Goal: Task Accomplishment & Management: Use online tool/utility

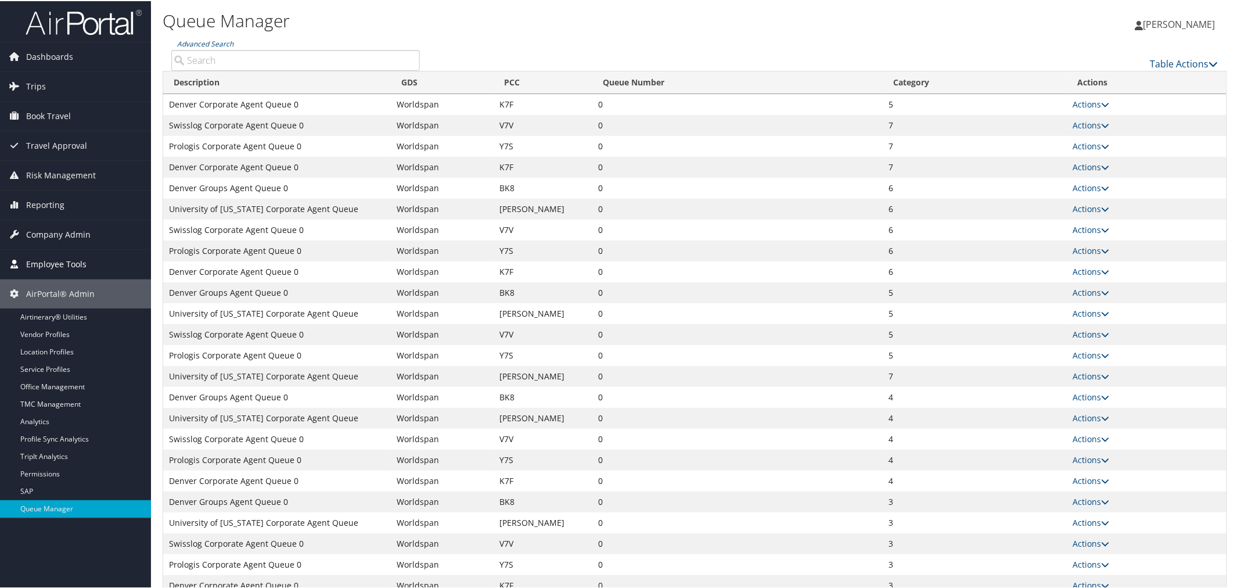
click at [72, 258] on span "Employee Tools" at bounding box center [56, 263] width 60 height 29
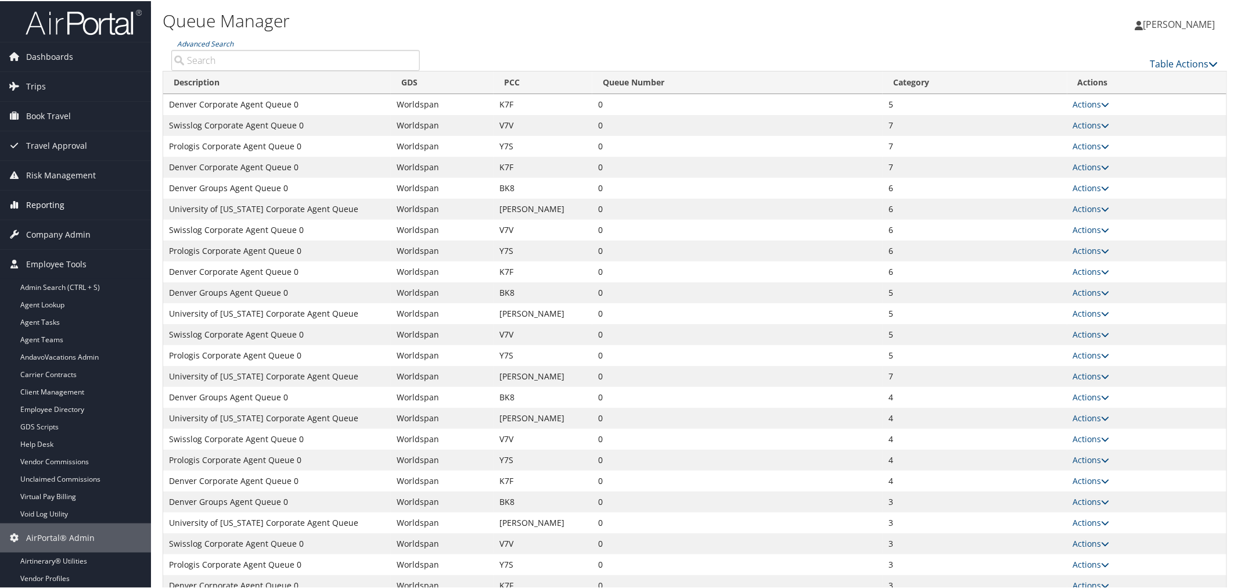
click at [50, 200] on span "Reporting" at bounding box center [45, 203] width 38 height 29
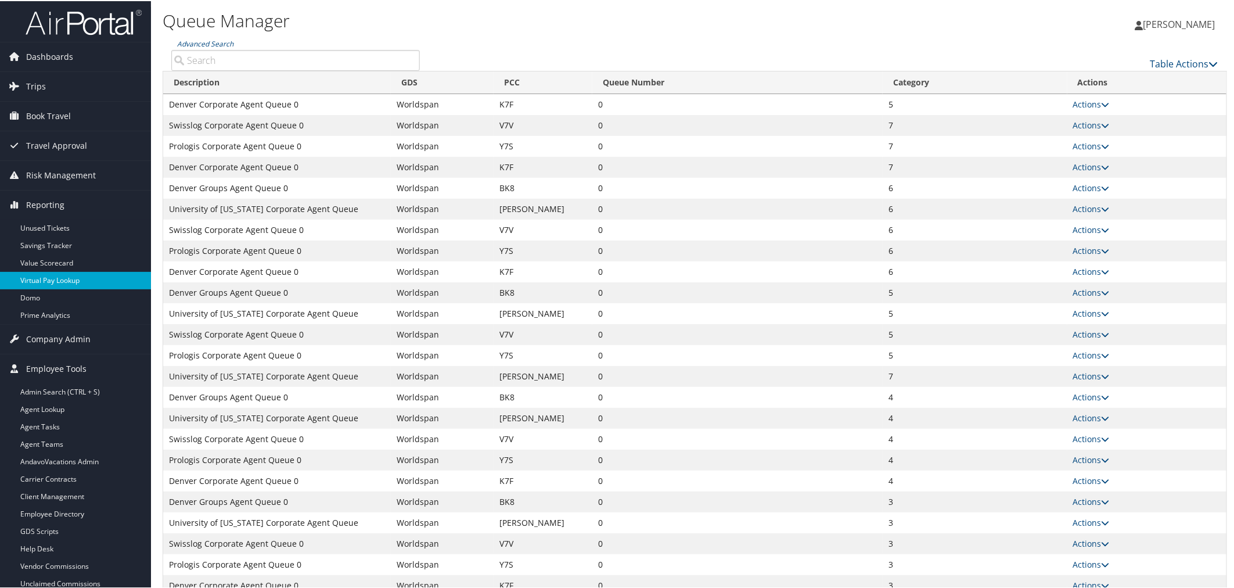
click at [57, 276] on link "Virtual Pay Lookup" at bounding box center [75, 279] width 151 height 17
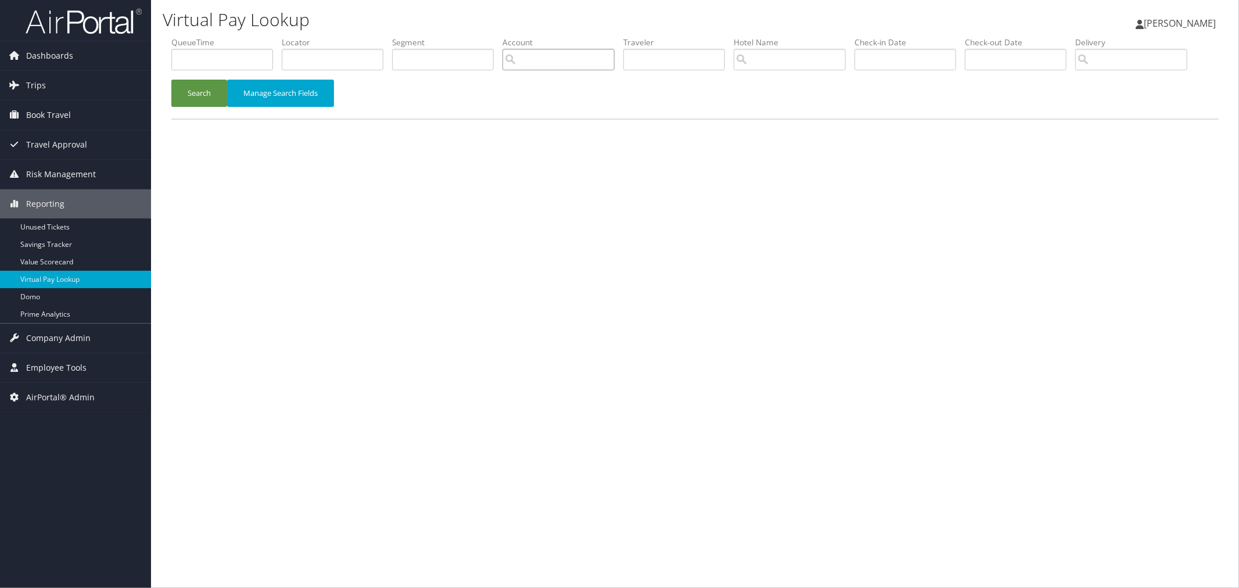
click at [615, 60] on input "search" at bounding box center [558, 59] width 112 height 21
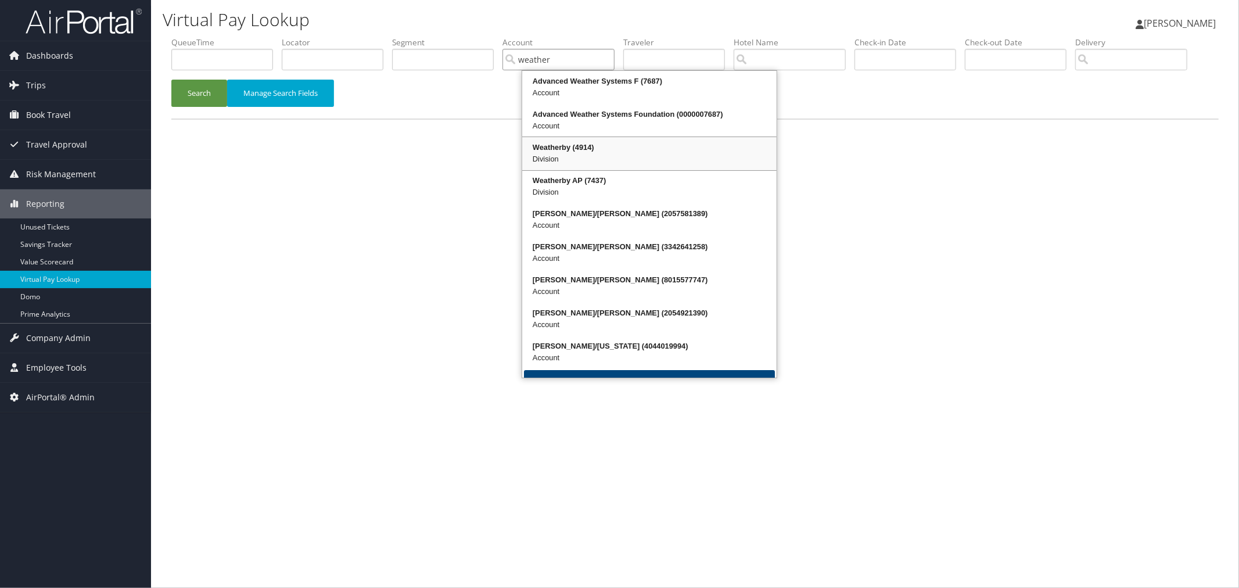
click at [602, 146] on div "Weatherby (4914)" at bounding box center [649, 148] width 251 height 12
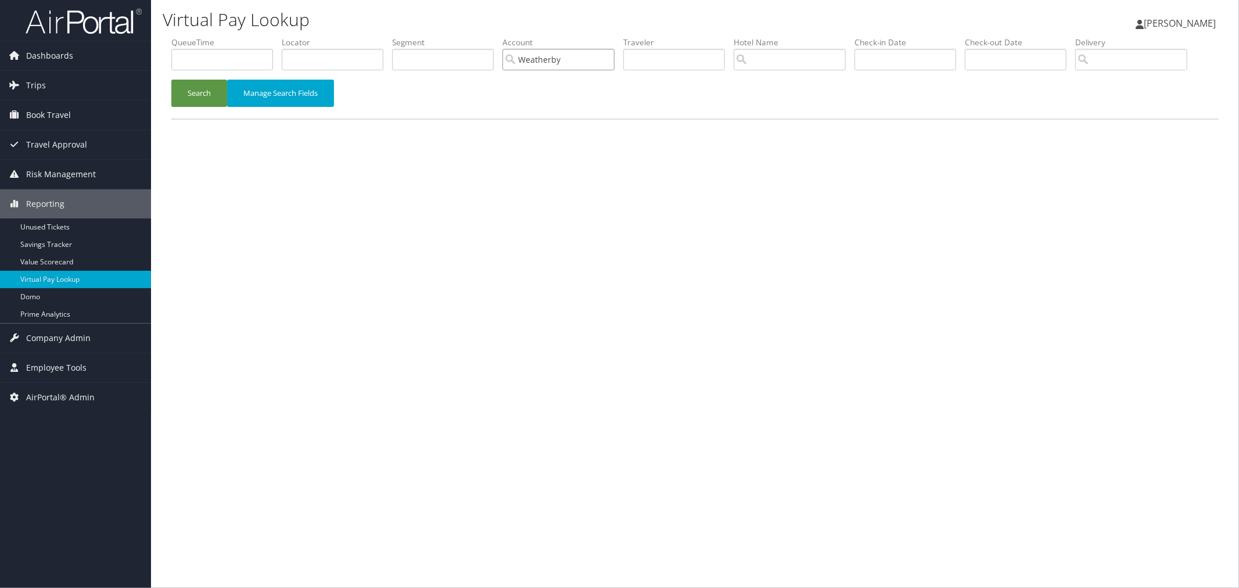
type input "Weatherby"
click at [208, 62] on input "text" at bounding box center [222, 59] width 102 height 21
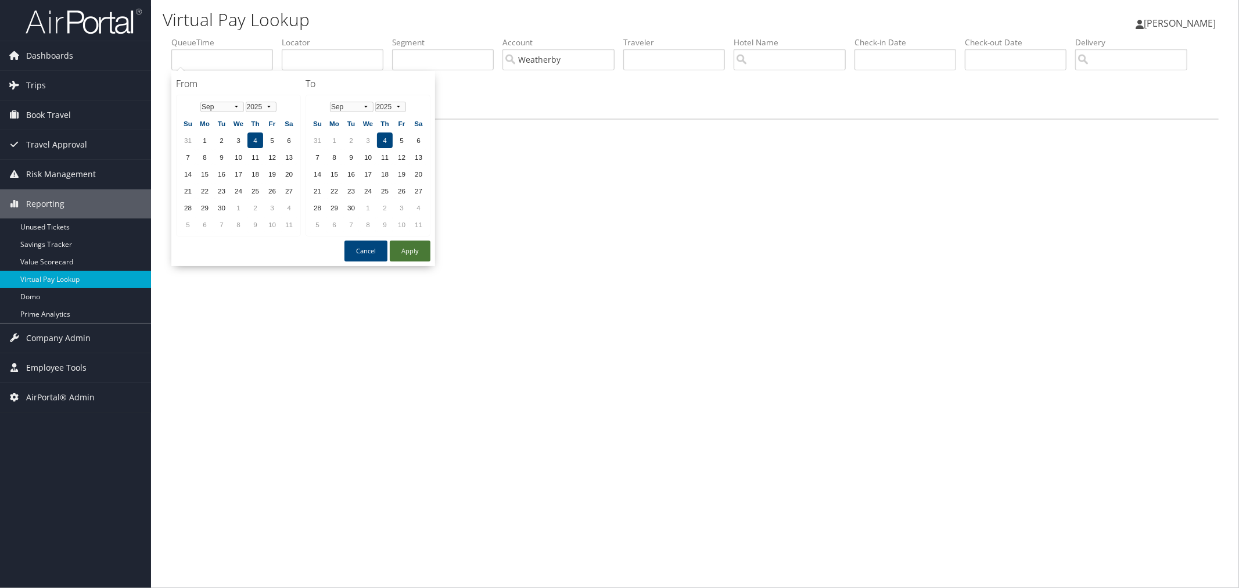
click at [391, 241] on button "Apply" at bounding box center [410, 250] width 41 height 21
type input "[DATE]"
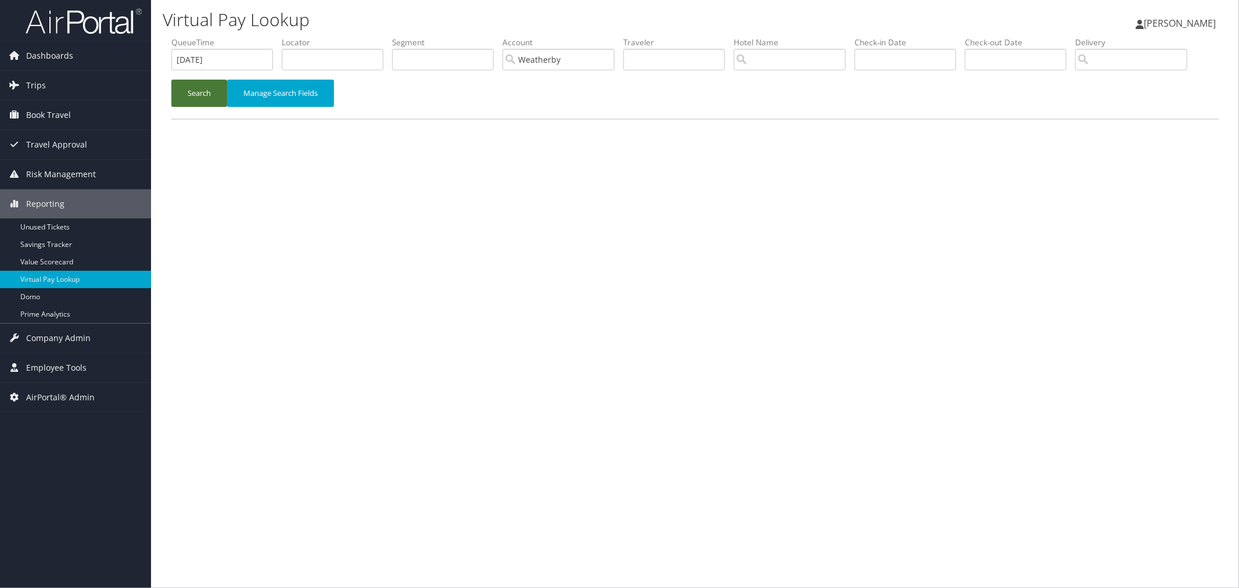
click at [200, 107] on button "Search" at bounding box center [199, 93] width 56 height 27
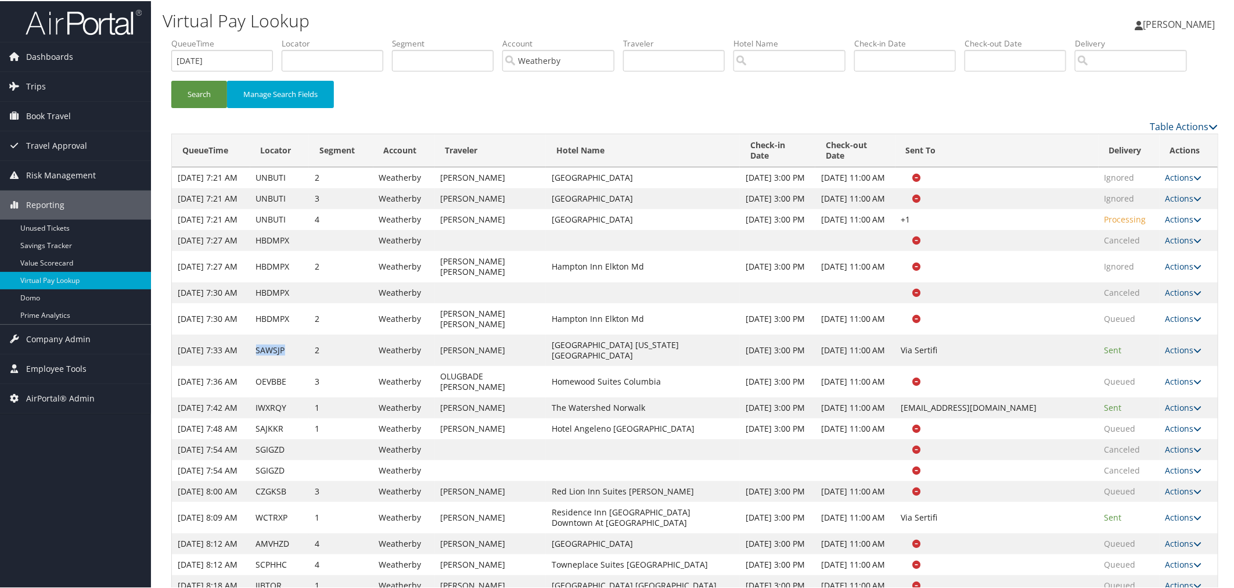
drag, startPoint x: 281, startPoint y: 443, endPoint x: 254, endPoint y: 440, distance: 26.9
click at [254, 365] on td "SAWSJP" at bounding box center [279, 348] width 59 height 31
copy td "SAWSJP"
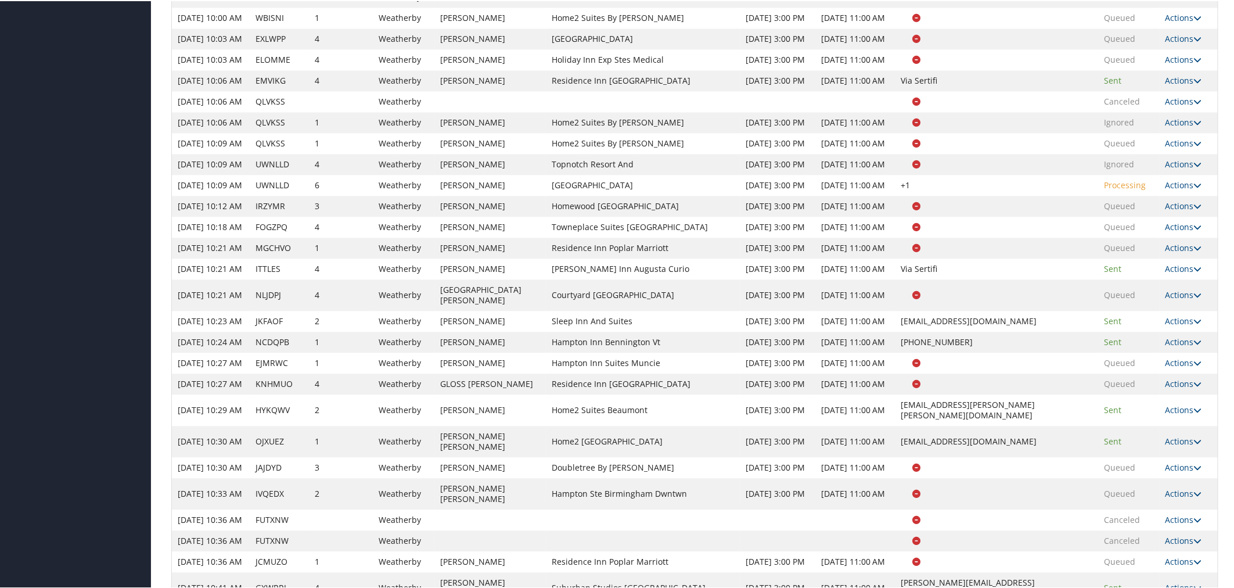
scroll to position [1291, 0]
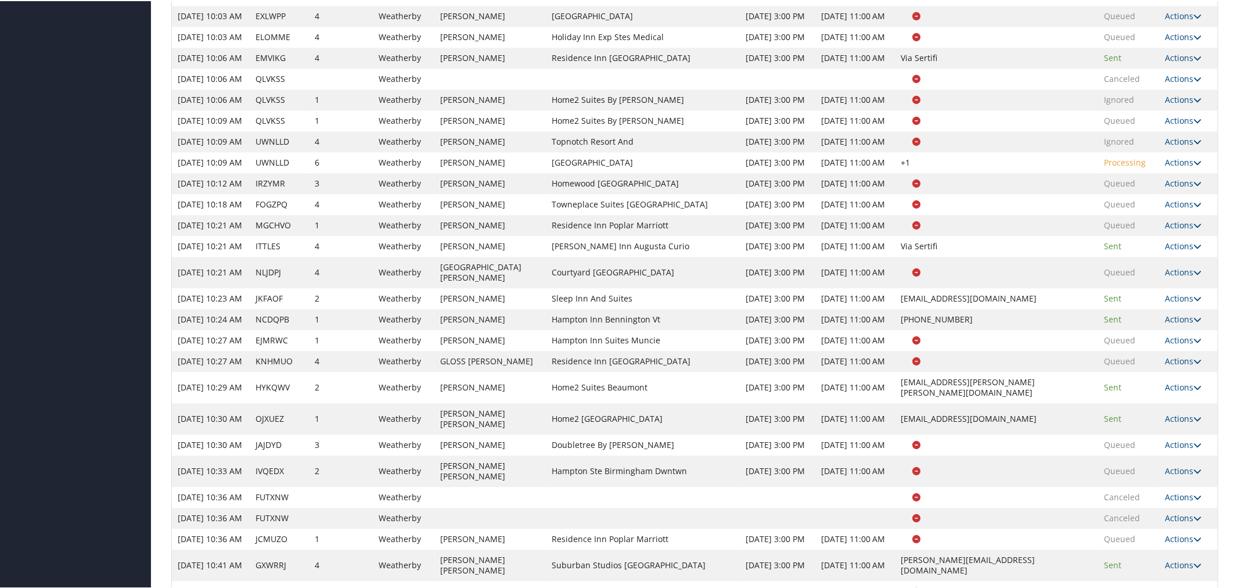
click at [1154, 286] on link "Logs" at bounding box center [1159, 276] width 73 height 20
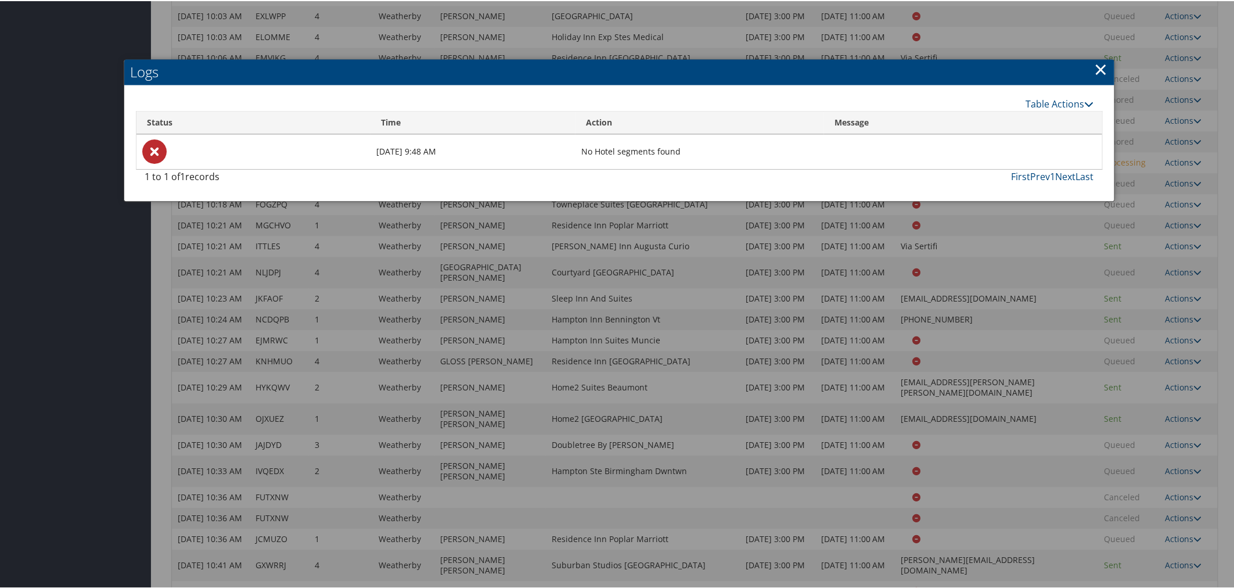
click at [1095, 71] on link "×" at bounding box center [1101, 67] width 13 height 23
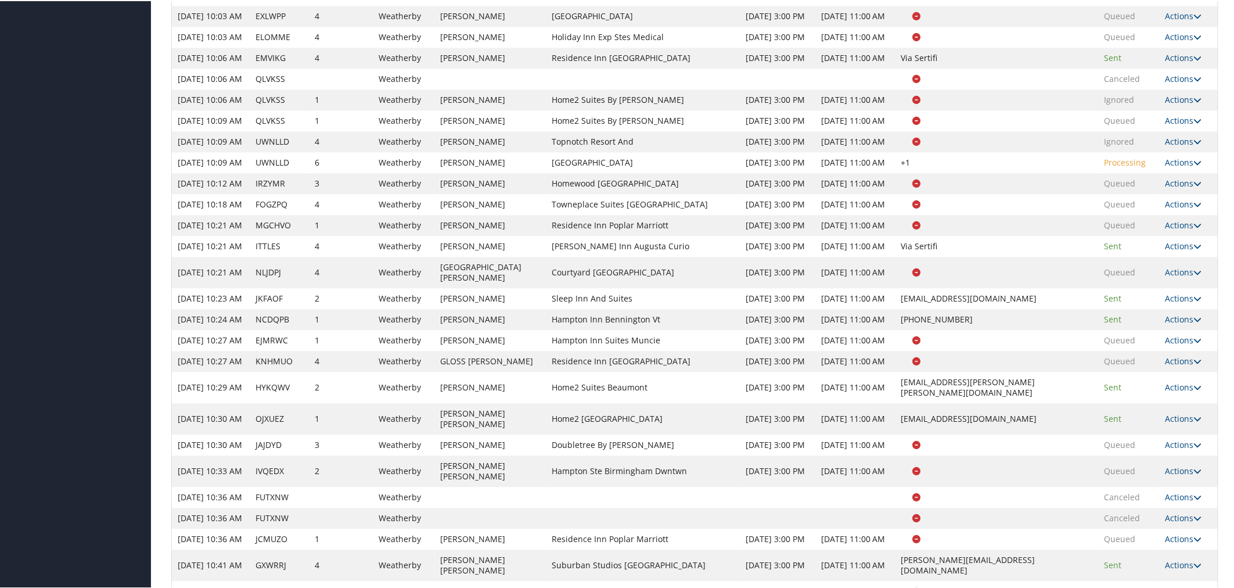
click at [1143, 286] on link "Logs" at bounding box center [1159, 276] width 73 height 20
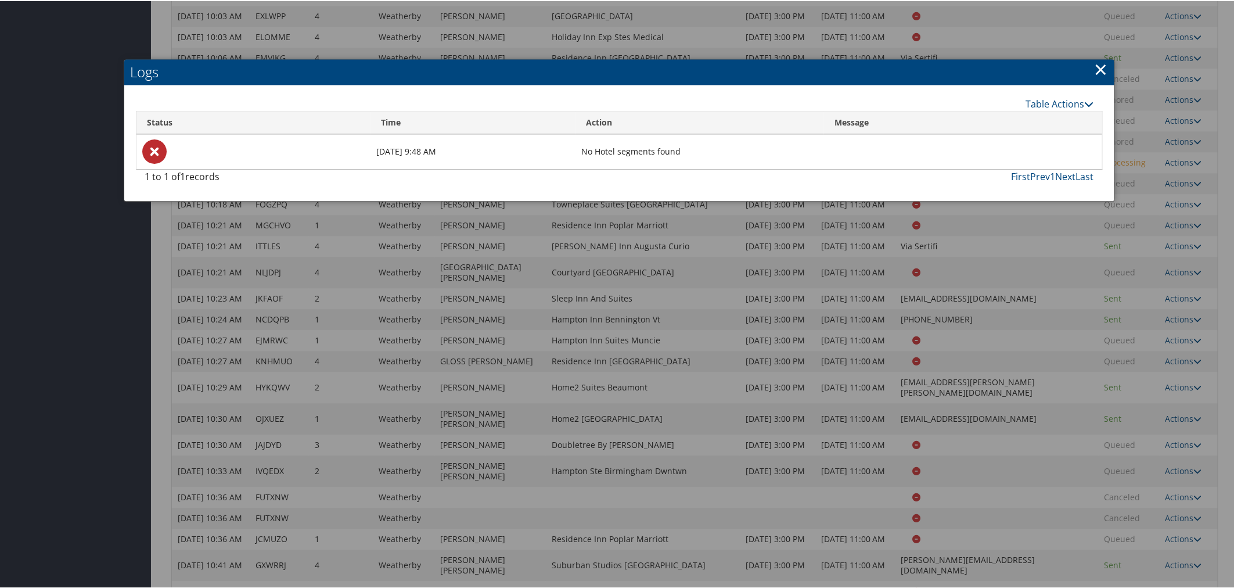
click at [1095, 65] on link "×" at bounding box center [1101, 67] width 13 height 23
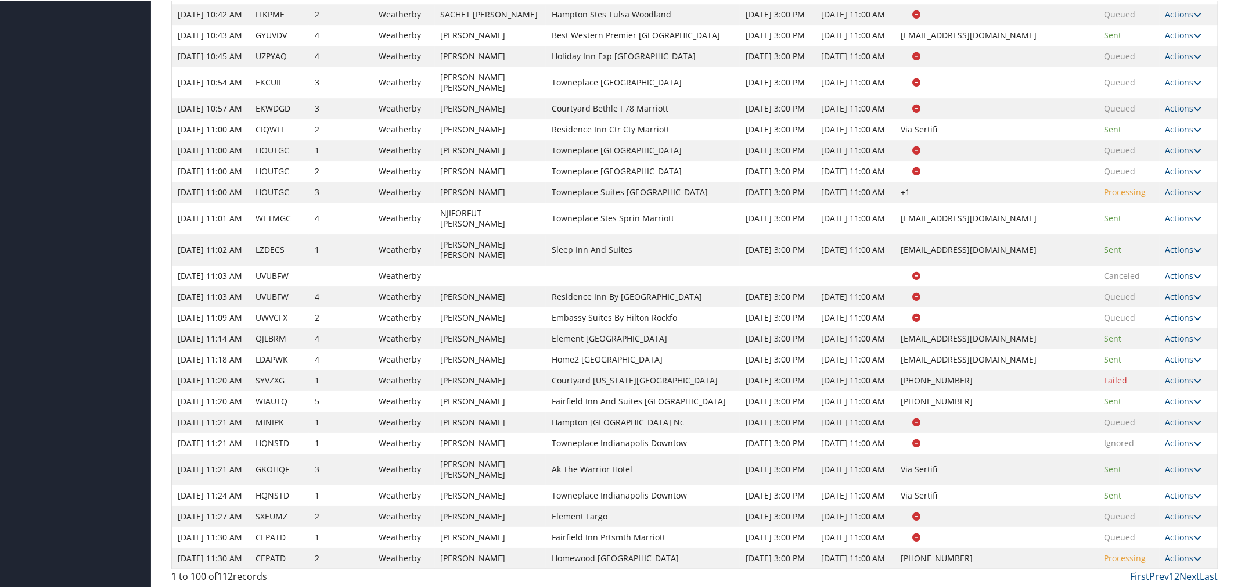
scroll to position [2777, 0]
click at [1187, 373] on link "Actions" at bounding box center [1184, 378] width 37 height 11
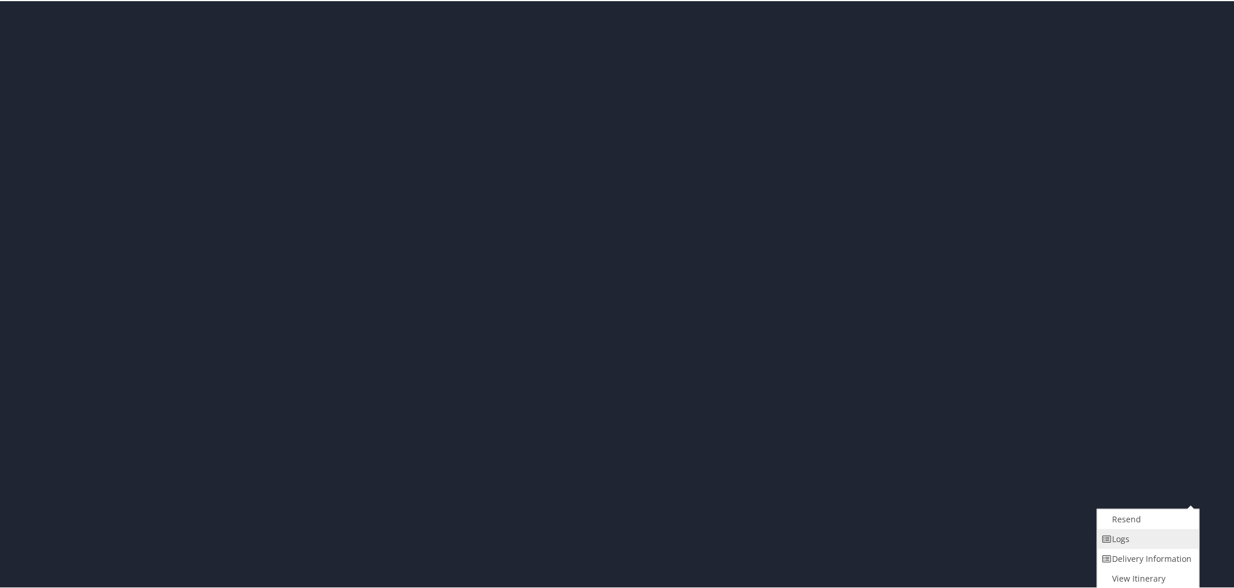
click at [1156, 528] on link "Logs" at bounding box center [1147, 538] width 99 height 20
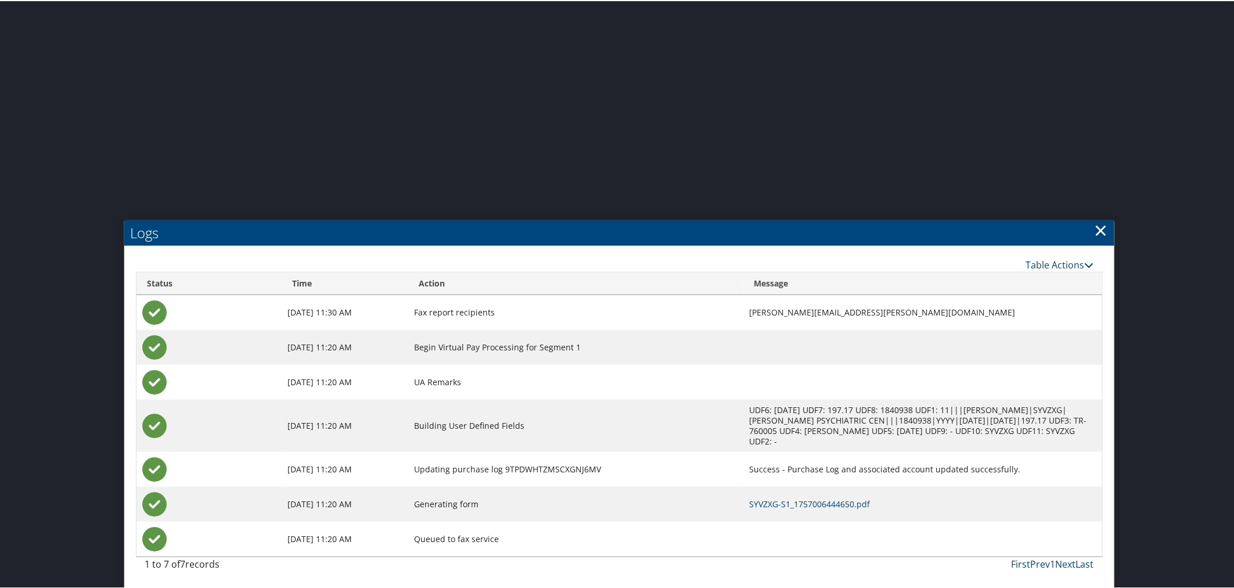
click at [1099, 217] on link "×" at bounding box center [1101, 228] width 13 height 23
